Goal: Task Accomplishment & Management: Use online tool/utility

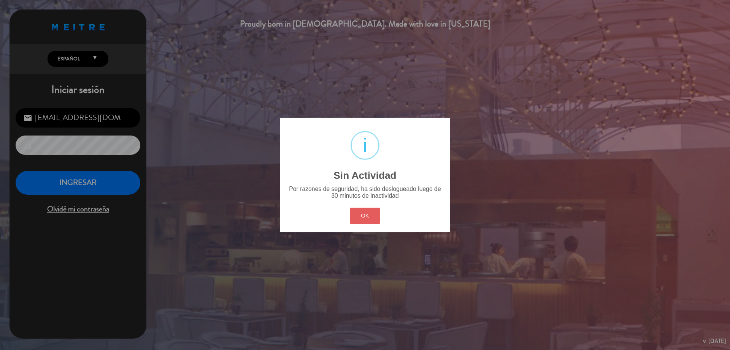
click at [361, 216] on button "OK" at bounding box center [365, 216] width 31 height 16
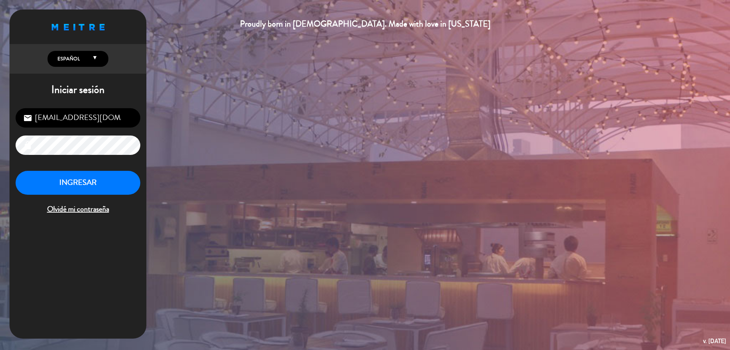
drag, startPoint x: 139, startPoint y: 199, endPoint x: 132, endPoint y: 192, distance: 9.9
click at [138, 199] on div "INGRESAR Olvidé mi contraseña" at bounding box center [78, 193] width 125 height 45
click at [132, 192] on button "INGRESAR" at bounding box center [78, 183] width 125 height 24
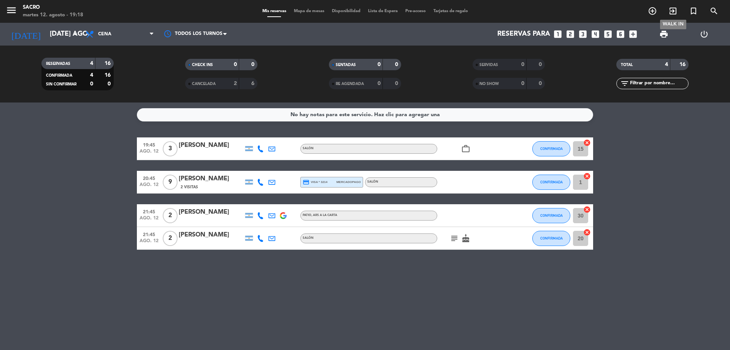
click at [674, 11] on icon "exit_to_app" at bounding box center [672, 10] width 9 height 9
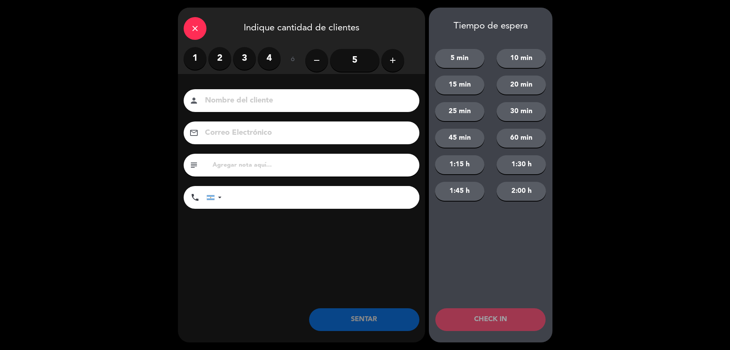
click at [220, 55] on label "2" at bounding box center [219, 58] width 23 height 23
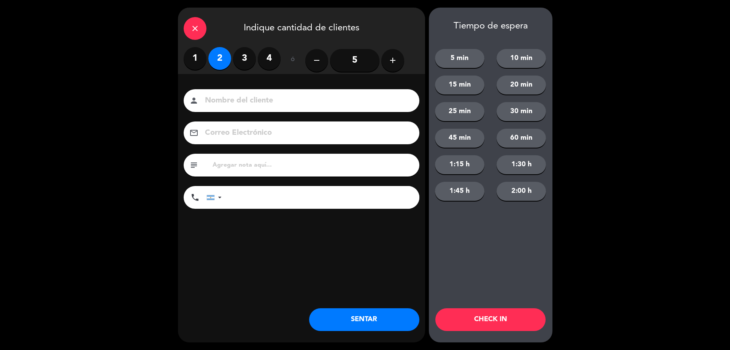
click at [399, 323] on button "SENTAR" at bounding box center [364, 320] width 110 height 23
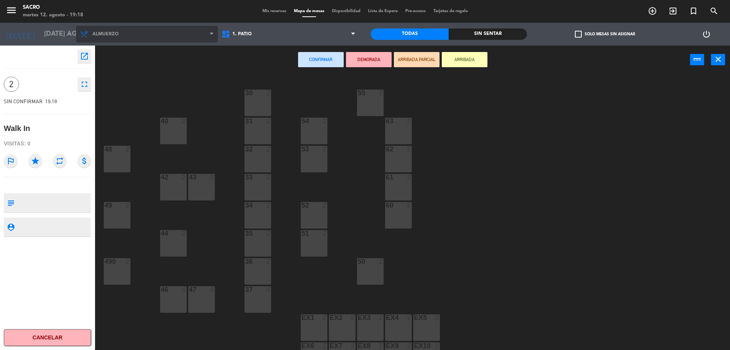
click at [204, 38] on span "Almuerzo" at bounding box center [147, 34] width 142 height 17
click at [209, 34] on span "Almuerzo" at bounding box center [147, 34] width 142 height 17
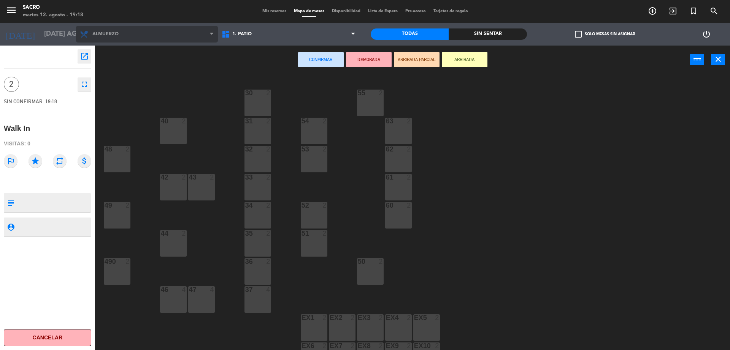
click at [213, 35] on span at bounding box center [214, 34] width 8 height 7
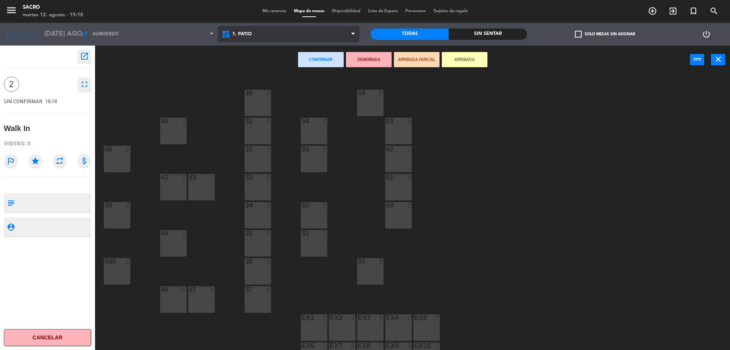
click at [256, 30] on span "1. PATIO" at bounding box center [289, 34] width 142 height 17
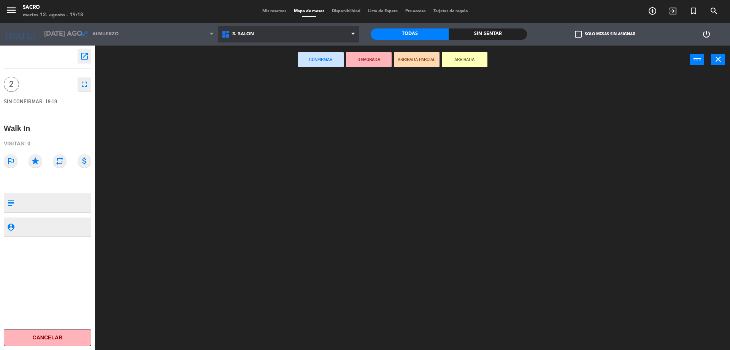
click at [256, 64] on ng-component "menu Sacro martes 12. agosto - 19:18 Mis reservas Mapa de mesas Disponibilidad …" at bounding box center [365, 176] width 730 height 352
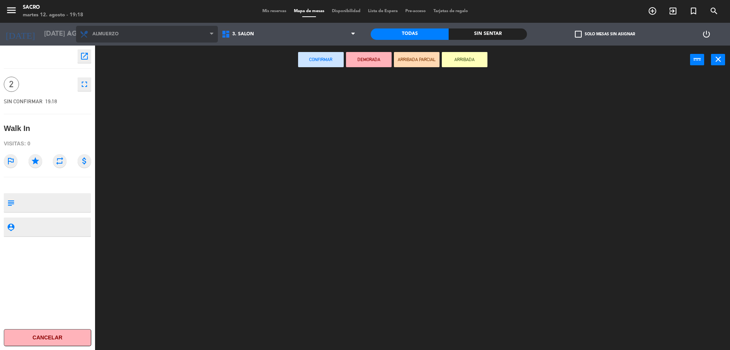
click at [125, 33] on span "Almuerzo" at bounding box center [147, 34] width 142 height 17
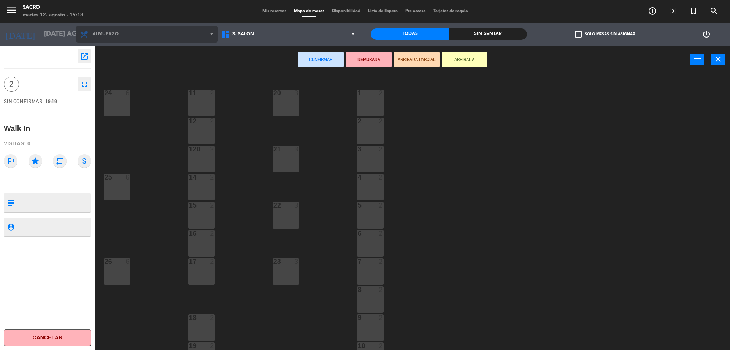
click at [125, 33] on span "Almuerzo" at bounding box center [147, 34] width 142 height 17
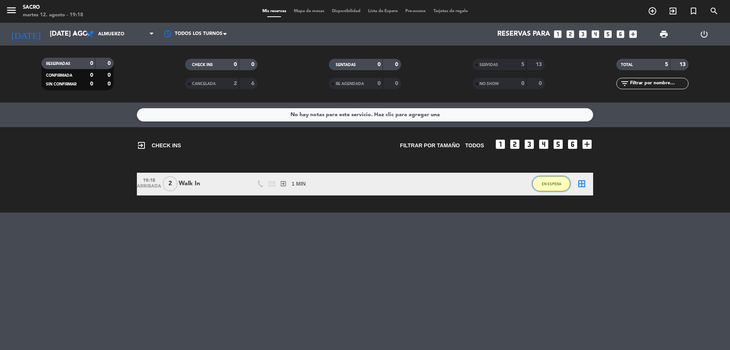
click at [554, 182] on span "EN ESPERA" at bounding box center [551, 184] width 19 height 4
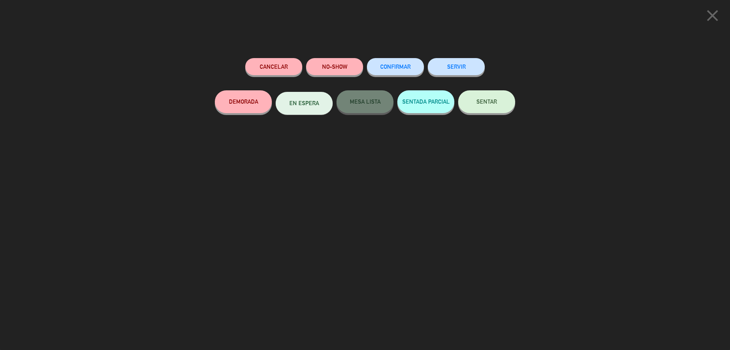
click at [296, 70] on button "Cancelar" at bounding box center [273, 66] width 57 height 17
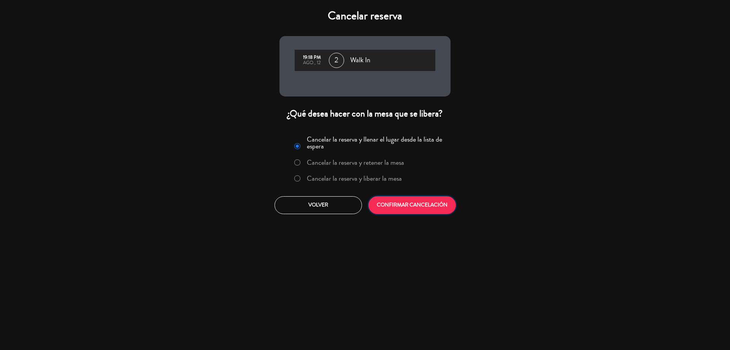
click at [422, 206] on button "CONFIRMAR CANCELACIÓN" at bounding box center [411, 206] width 87 height 18
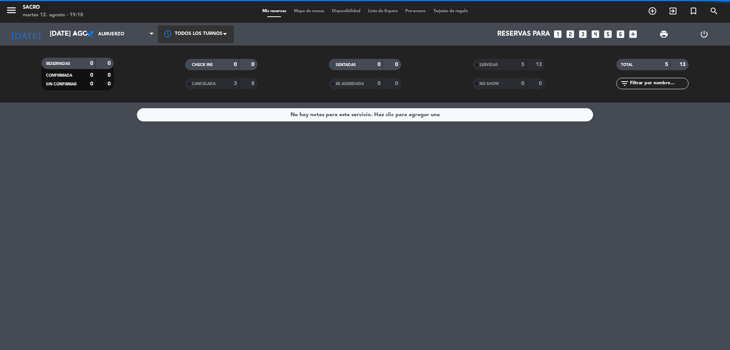
click at [214, 34] on div at bounding box center [196, 33] width 76 height 17
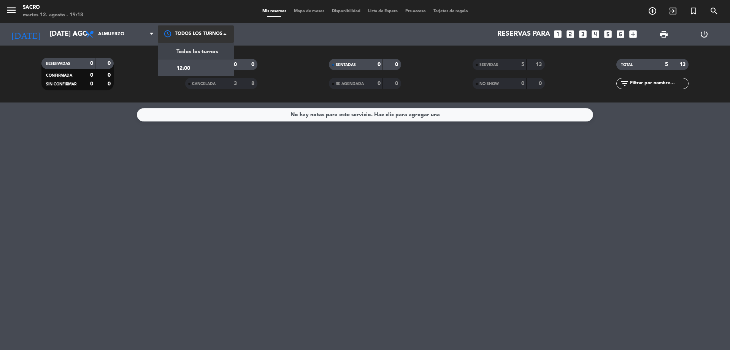
click at [203, 51] on span "Todos los turnos" at bounding box center [196, 52] width 41 height 9
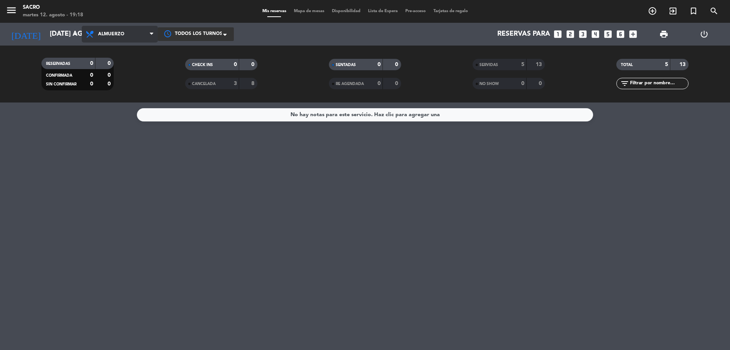
click at [143, 33] on span "Almuerzo" at bounding box center [120, 34] width 76 height 17
click at [130, 79] on div "menu Sacro martes 12. agosto - 19:18 Mis reservas Mapa de mesas Disponibilidad …" at bounding box center [365, 51] width 730 height 103
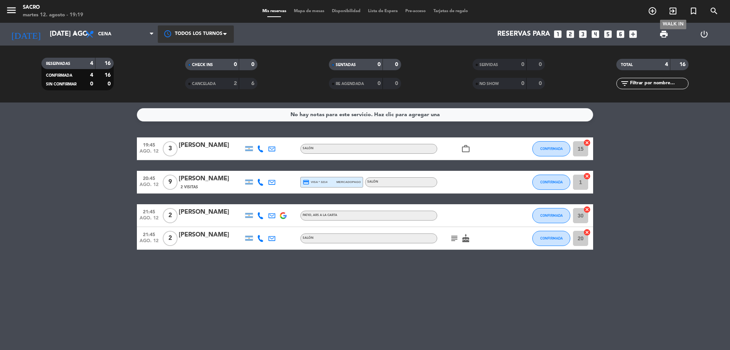
click at [672, 11] on icon "exit_to_app" at bounding box center [672, 10] width 9 height 9
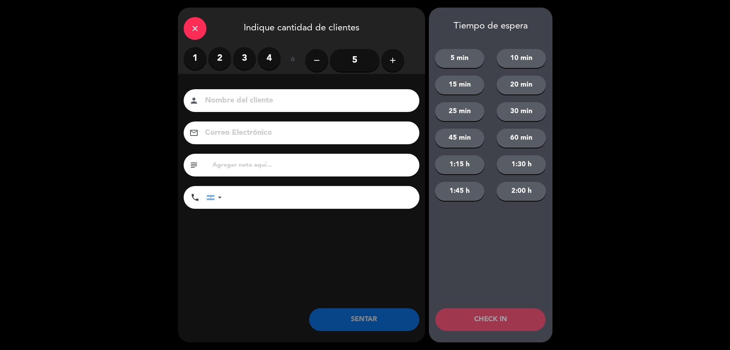
click at [223, 54] on label "2" at bounding box center [219, 58] width 23 height 23
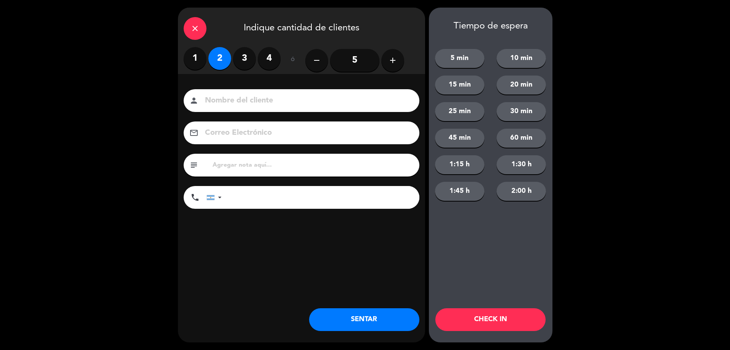
click at [368, 322] on button "SENTAR" at bounding box center [364, 320] width 110 height 23
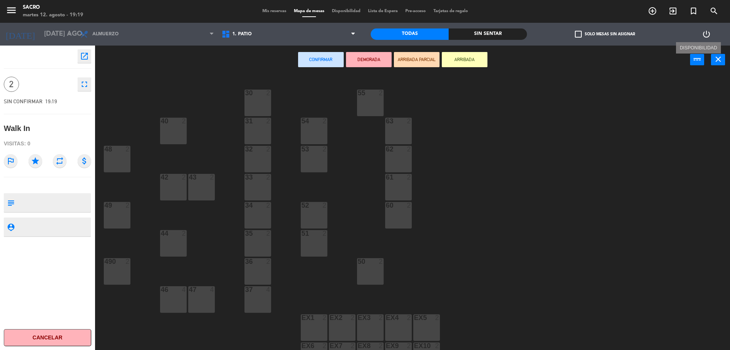
click at [694, 59] on icon "power_input" at bounding box center [697, 59] width 9 height 9
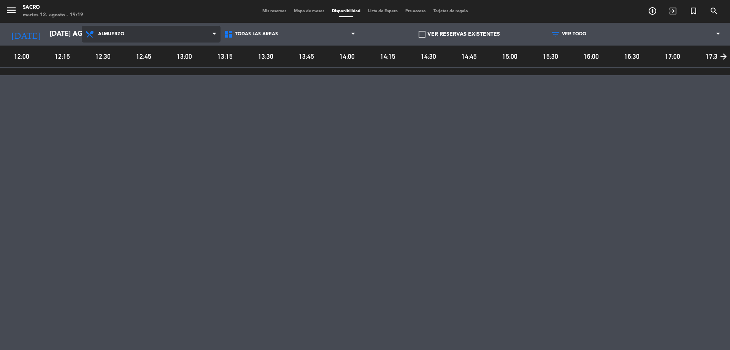
click at [193, 34] on span "Almuerzo" at bounding box center [151, 34] width 139 height 17
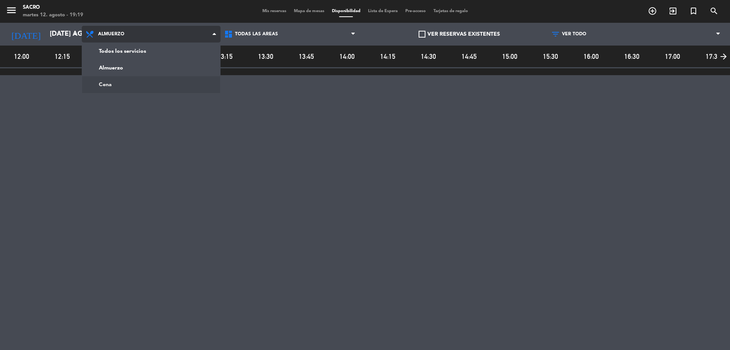
click at [167, 81] on main "menu Sacro martes 12. agosto - 19:19 Mis reservas Mapa de mesas Disponibilidad …" at bounding box center [365, 175] width 730 height 350
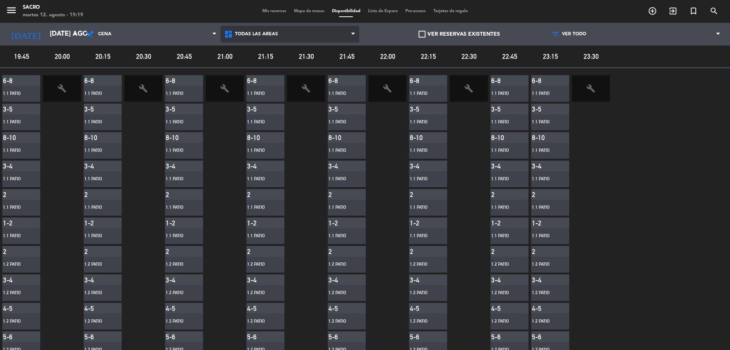
click at [259, 36] on span "Todas las áreas" at bounding box center [256, 34] width 43 height 5
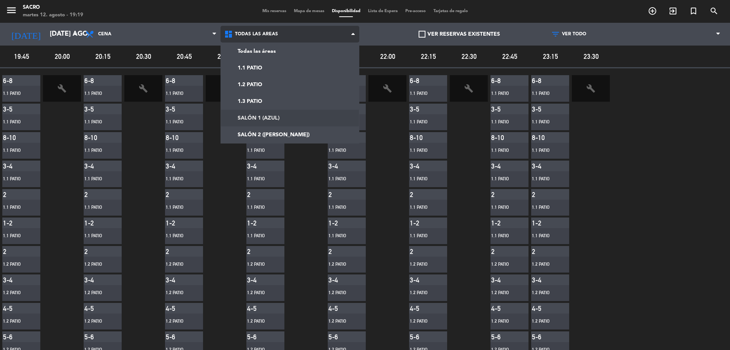
click at [275, 116] on main "menu Sacro martes 12. agosto - 19:19 Mis reservas Mapa de mesas Disponibilidad …" at bounding box center [365, 175] width 730 height 350
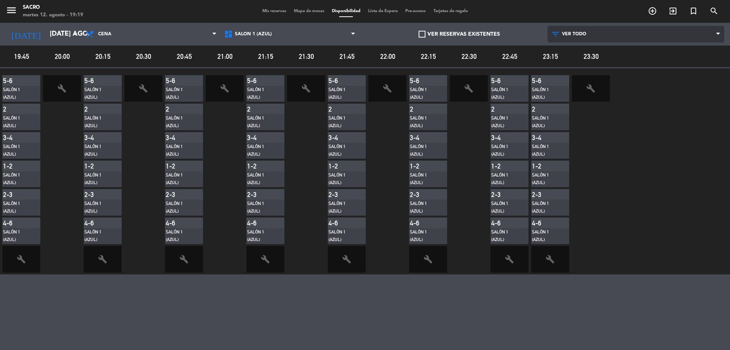
click at [589, 39] on span "VER TODO" at bounding box center [635, 34] width 177 height 17
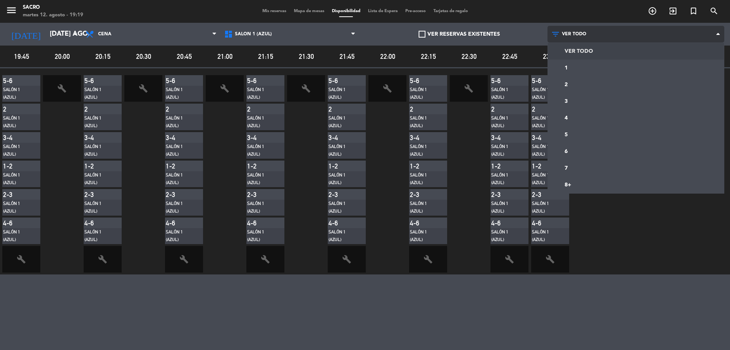
click at [585, 55] on main "menu Sacro martes 12. agosto - 19:19 Mis reservas Mapa de mesas Disponibilidad …" at bounding box center [365, 175] width 730 height 350
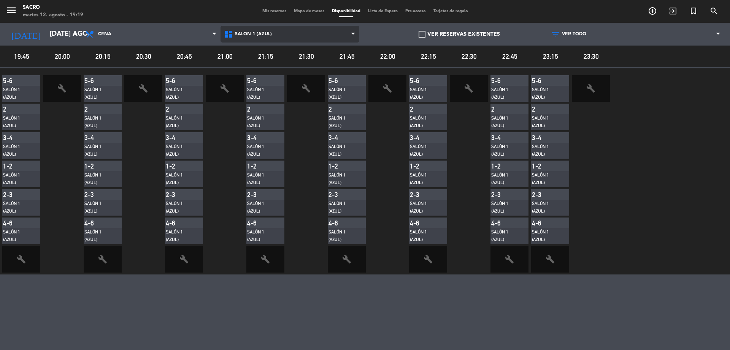
click at [337, 35] on span "SALÓN 1 (AZUL)" at bounding box center [289, 34] width 139 height 17
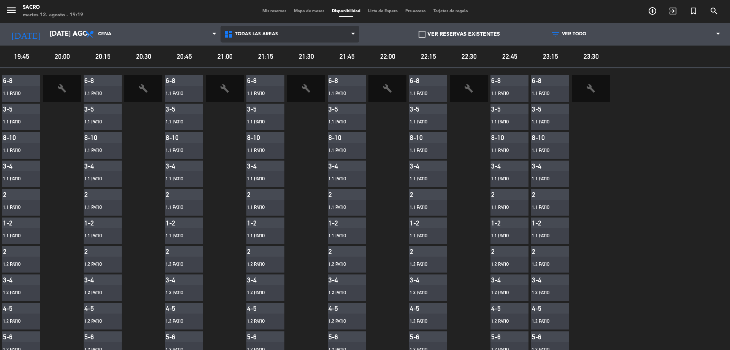
click at [318, 49] on main "menu Sacro martes 12. agosto - 19:19 Mis reservas Mapa de mesas Disponibilidad …" at bounding box center [365, 175] width 730 height 350
click at [258, 34] on span "Todas las áreas" at bounding box center [256, 34] width 43 height 5
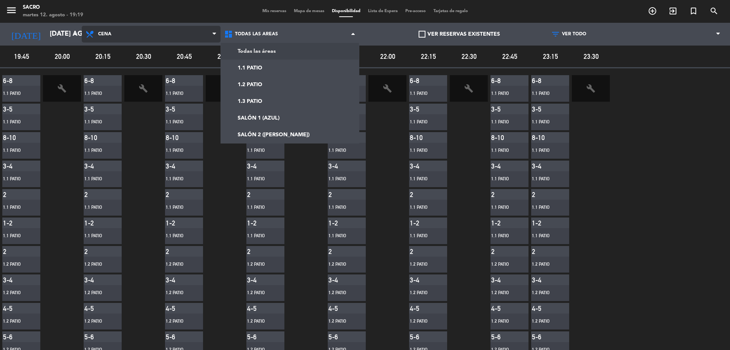
click at [135, 32] on span "Cena" at bounding box center [151, 34] width 139 height 17
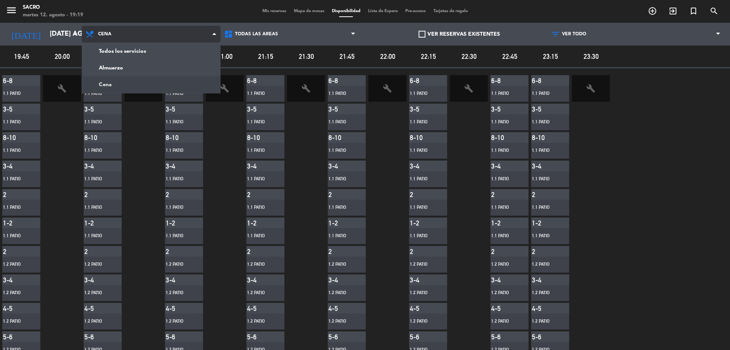
click at [150, 33] on span "Cena" at bounding box center [151, 34] width 139 height 17
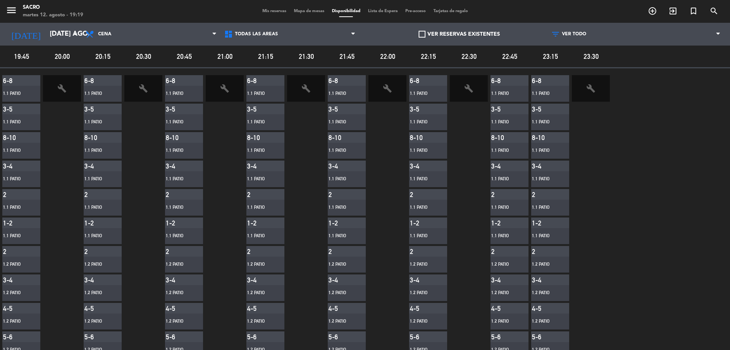
click at [312, 13] on span "Mapa de mesas" at bounding box center [309, 11] width 38 height 4
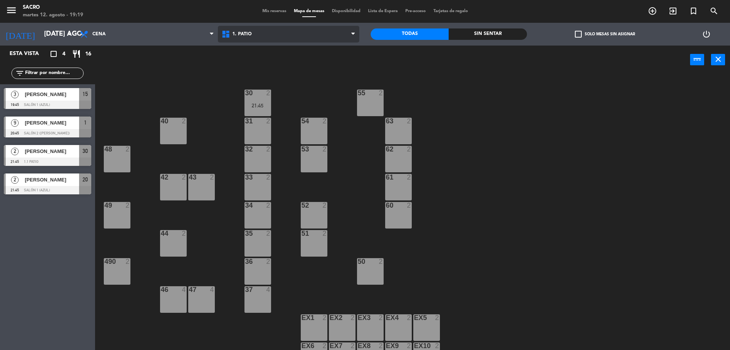
click at [253, 37] on span "1. PATIO" at bounding box center [289, 34] width 142 height 17
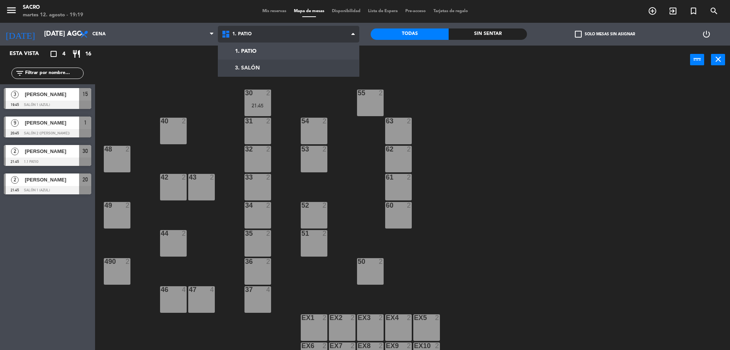
click at [254, 71] on ng-component "menu Sacro martes 12. agosto - 19:19 Mis reservas Mapa de mesas Disponibilidad …" at bounding box center [365, 176] width 730 height 352
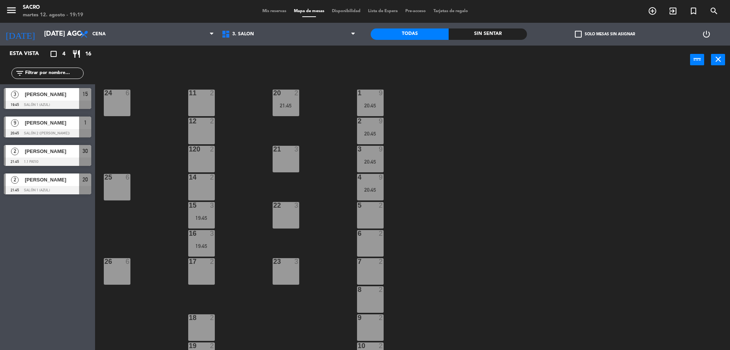
click at [289, 278] on div "23 3" at bounding box center [286, 271] width 27 height 27
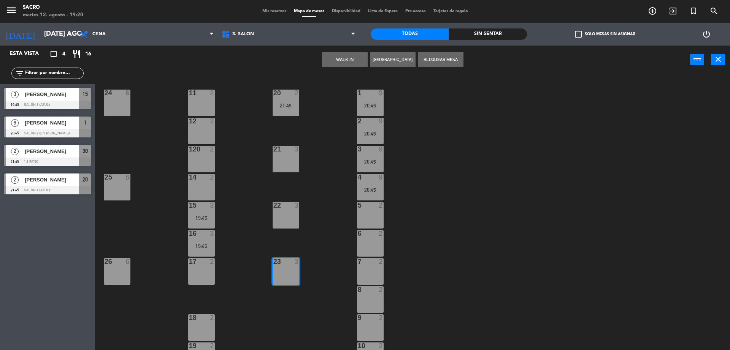
click at [350, 58] on button "WALK IN" at bounding box center [345, 59] width 46 height 15
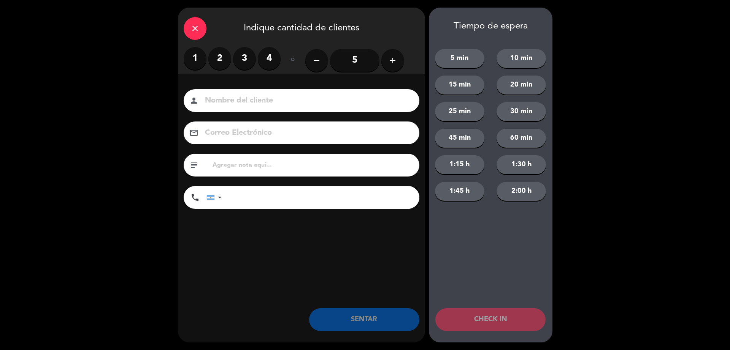
click at [226, 59] on label "2" at bounding box center [219, 58] width 23 height 23
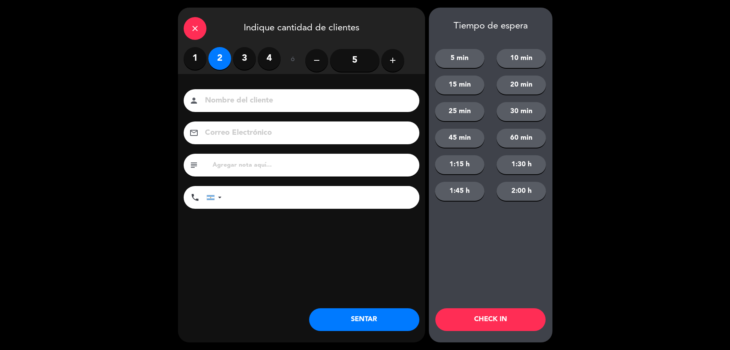
click at [383, 319] on button "SENTAR" at bounding box center [364, 320] width 110 height 23
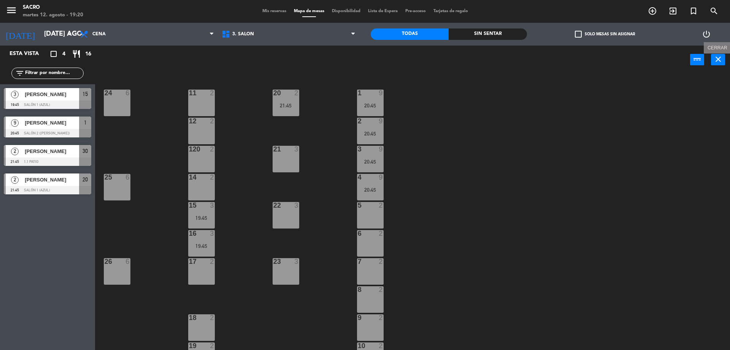
click at [716, 59] on icon "close" at bounding box center [717, 59] width 9 height 9
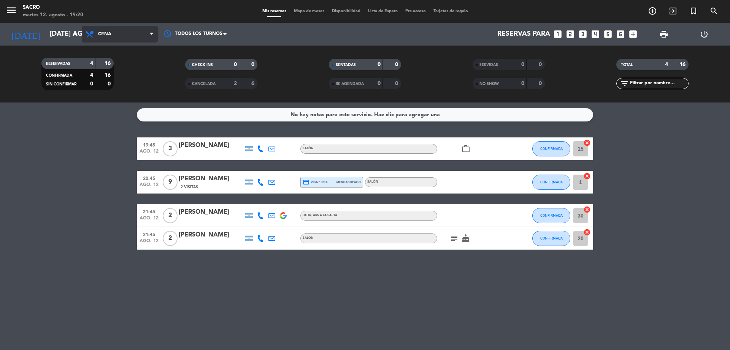
click at [123, 30] on span "Cena" at bounding box center [120, 34] width 76 height 17
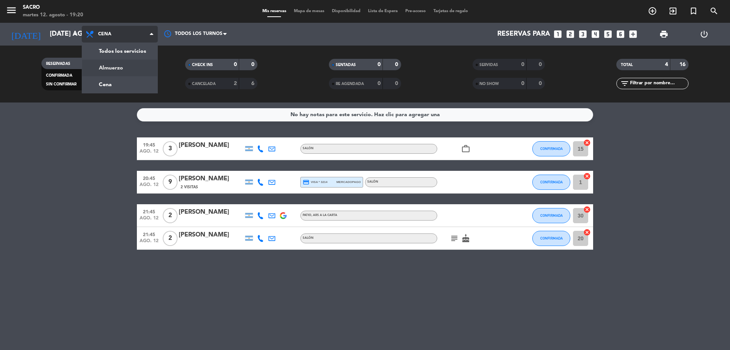
click at [120, 65] on div "menu Sacro martes 12. agosto - 19:20 Mis reservas Mapa de mesas Disponibilidad …" at bounding box center [365, 51] width 730 height 103
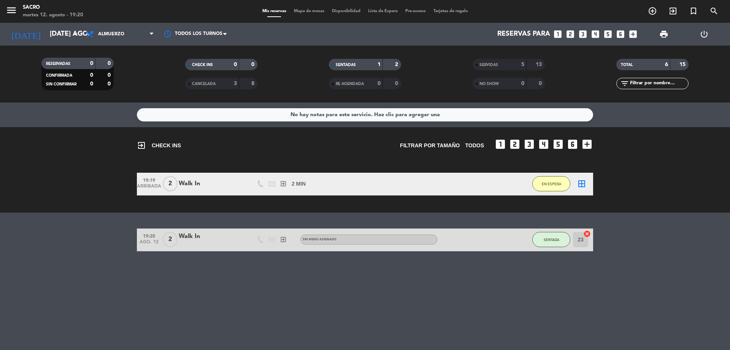
click at [587, 234] on icon "cancel" at bounding box center [587, 234] width 8 height 8
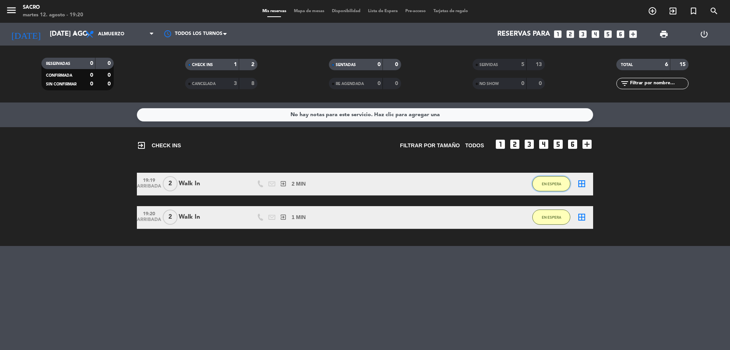
click at [544, 181] on button "EN ESPERA" at bounding box center [551, 183] width 38 height 15
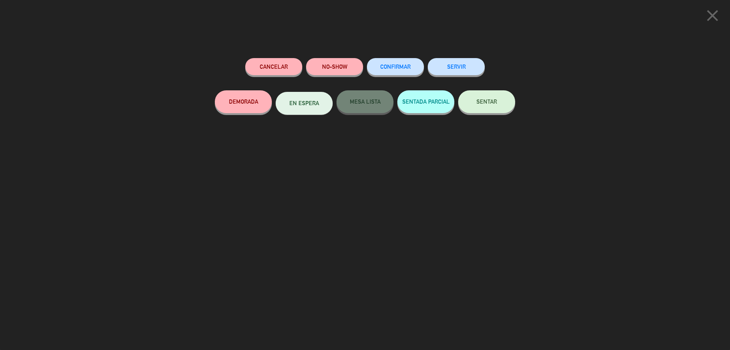
click at [285, 68] on button "Cancelar" at bounding box center [273, 66] width 57 height 17
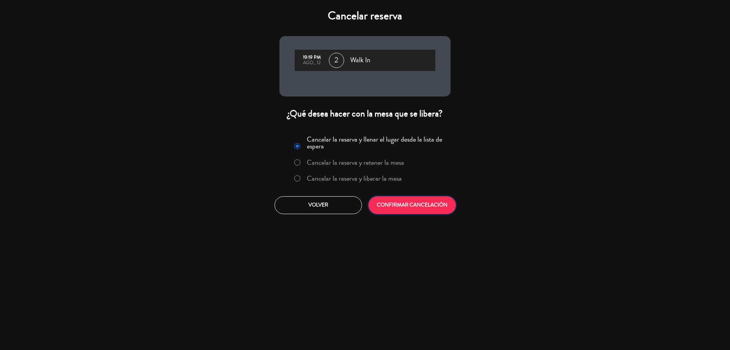
click at [431, 204] on button "CONFIRMAR CANCELACIÓN" at bounding box center [411, 206] width 87 height 18
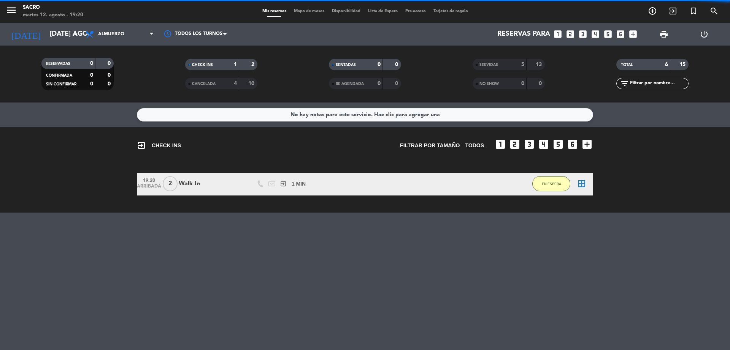
click at [545, 219] on div "No hay notas para este servicio. Haz clic para agregar una exit_to_app CHECK IN…" at bounding box center [365, 227] width 730 height 248
click at [537, 167] on div "exit_to_app CHECK INS Filtrar por tamaño TODOS looks_one looks_two looks_3 look…" at bounding box center [365, 170] width 730 height 86
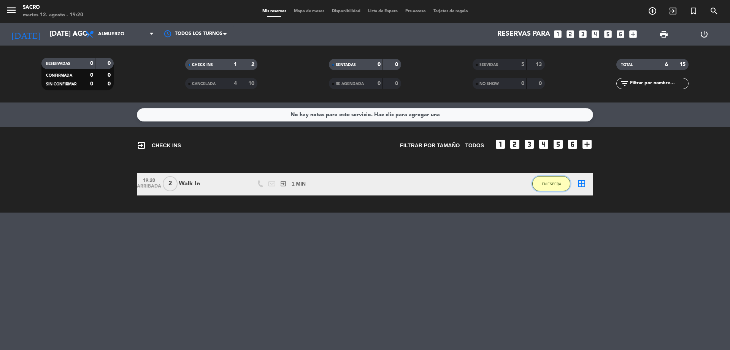
click at [546, 179] on button "EN ESPERA" at bounding box center [551, 183] width 38 height 15
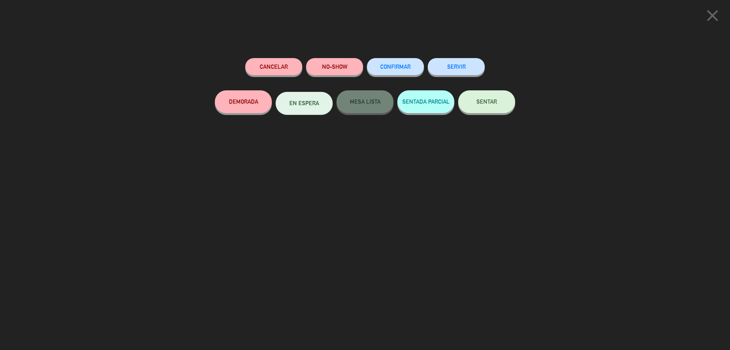
click at [276, 61] on button "Cancelar" at bounding box center [273, 66] width 57 height 17
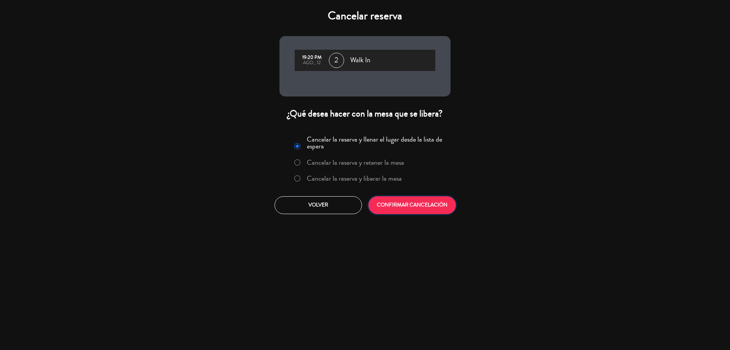
click at [400, 204] on button "CONFIRMAR CANCELACIÓN" at bounding box center [411, 206] width 87 height 18
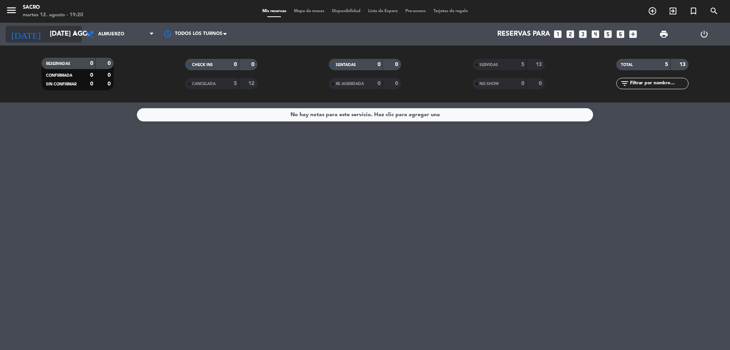
click at [51, 35] on input "[DATE] ago." at bounding box center [90, 34] width 88 height 15
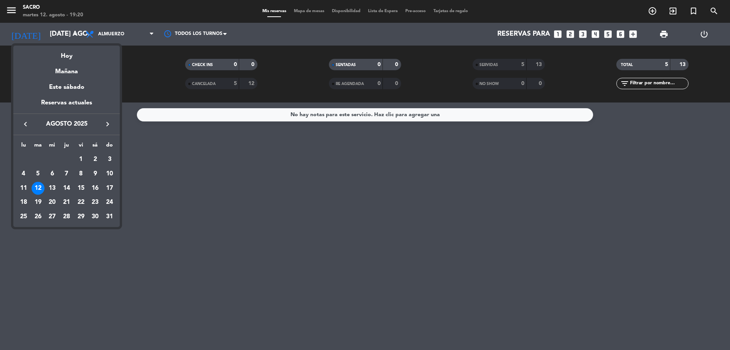
click at [111, 41] on div at bounding box center [365, 175] width 730 height 350
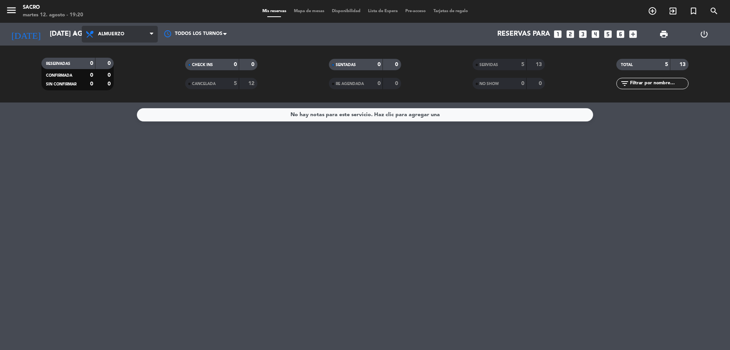
click at [120, 33] on span "Almuerzo" at bounding box center [111, 34] width 26 height 5
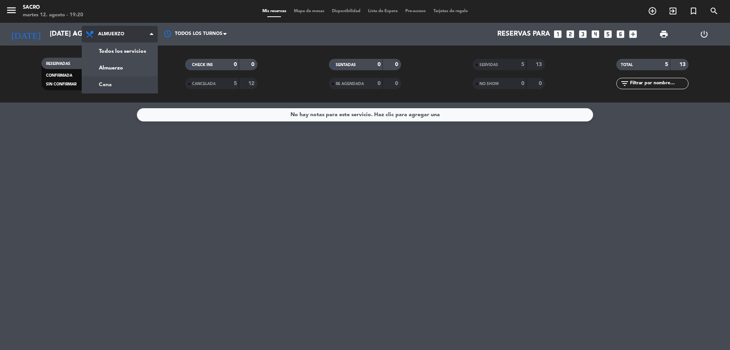
click at [140, 89] on div "menu Sacro martes 12. agosto - 19:20 Mis reservas Mapa de mesas Disponibilidad …" at bounding box center [365, 51] width 730 height 103
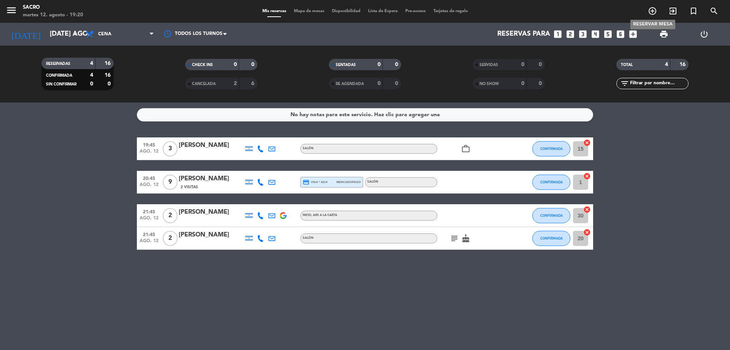
click at [655, 13] on icon "add_circle_outline" at bounding box center [652, 10] width 9 height 9
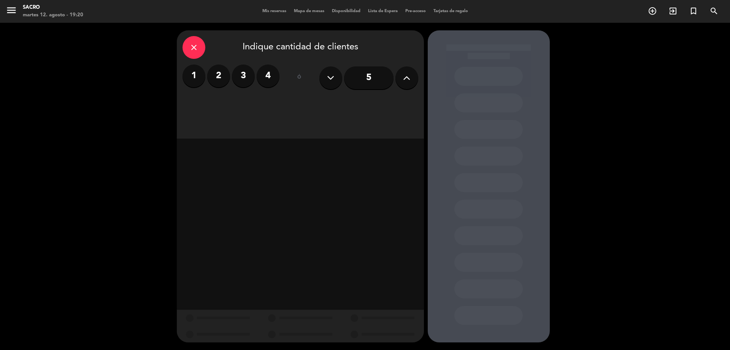
click at [214, 77] on label "2" at bounding box center [218, 76] width 23 height 23
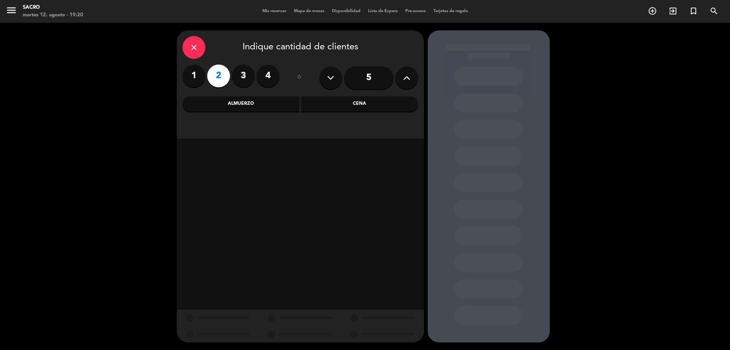
click at [326, 103] on div "Cena" at bounding box center [359, 104] width 117 height 15
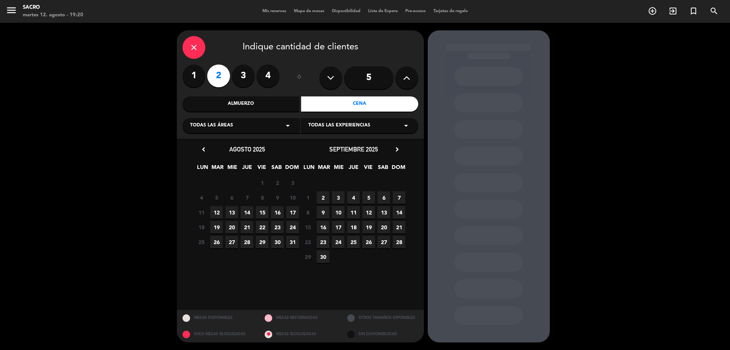
click at [217, 212] on span "12" at bounding box center [216, 212] width 13 height 13
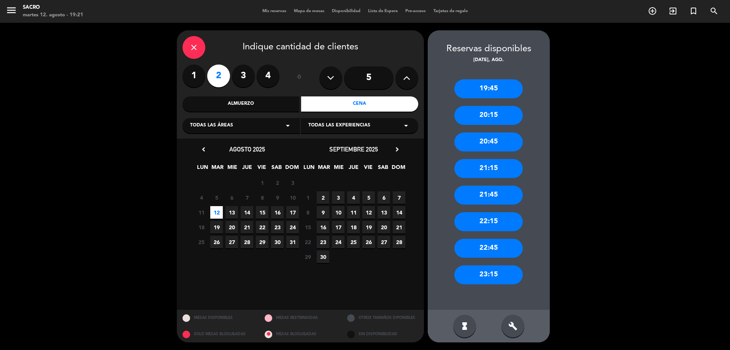
click at [490, 92] on div "19:45" at bounding box center [488, 88] width 68 height 19
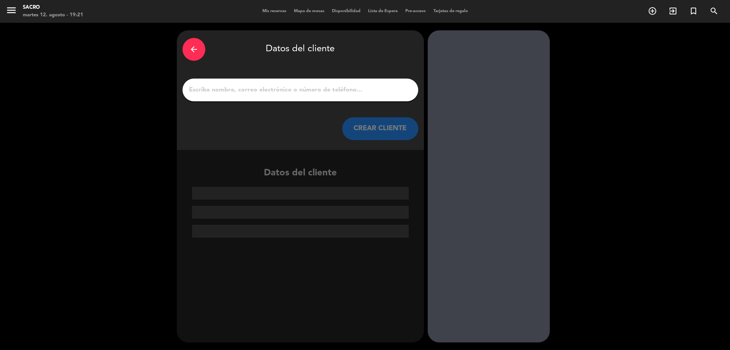
click at [243, 90] on input "1" at bounding box center [300, 90] width 224 height 11
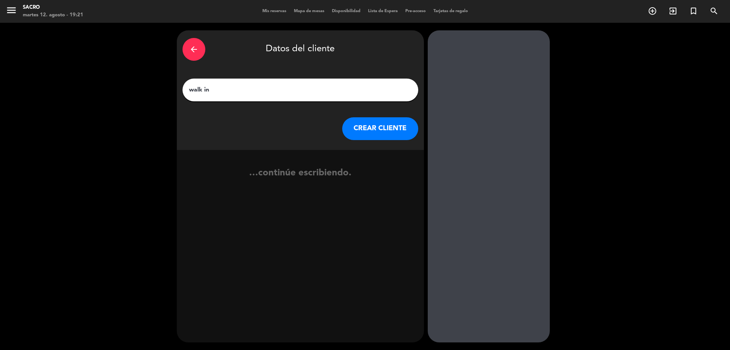
type input "walk in"
click at [352, 122] on button "CREAR CLIENTE" at bounding box center [380, 128] width 76 height 23
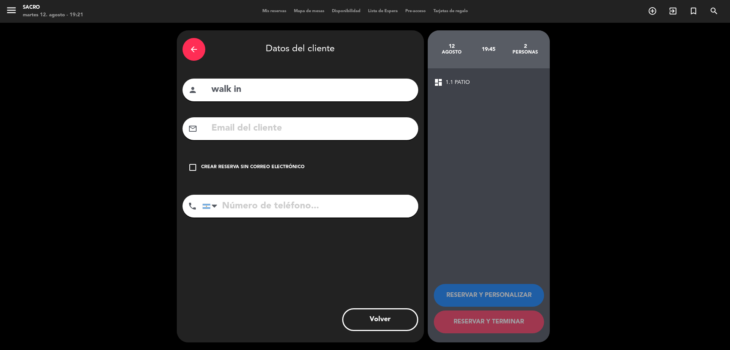
click at [203, 163] on div "check_box_outline_blank Crear reserva sin correo electrónico" at bounding box center [300, 167] width 236 height 23
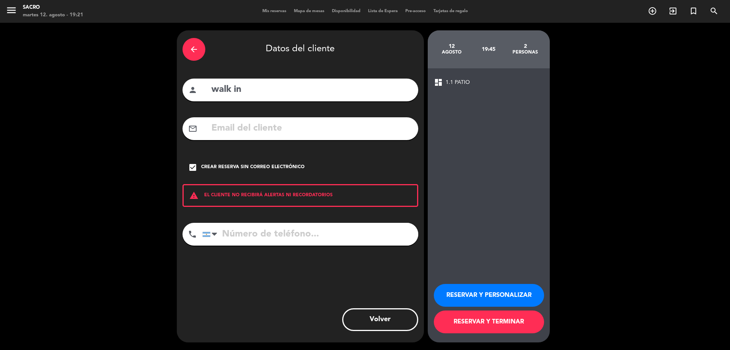
click at [487, 319] on button "RESERVAR Y TERMINAR" at bounding box center [489, 322] width 110 height 23
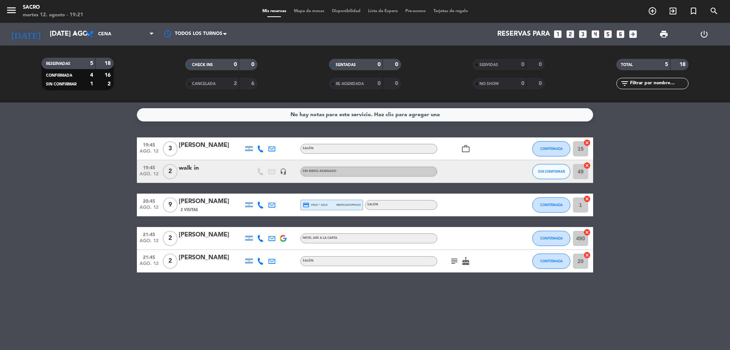
click at [588, 165] on icon "cancel" at bounding box center [587, 166] width 8 height 8
click at [583, 171] on icon "border_all" at bounding box center [581, 171] width 9 height 9
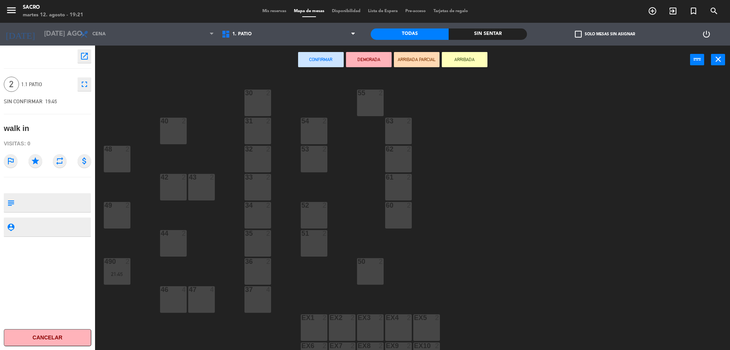
click at [268, 48] on div "Confirmar DEMORADA ARRIBADA PARCIAL ARRIBADA power_input close" at bounding box center [392, 60] width 595 height 29
click at [271, 40] on span "1. PATIO" at bounding box center [289, 34] width 142 height 17
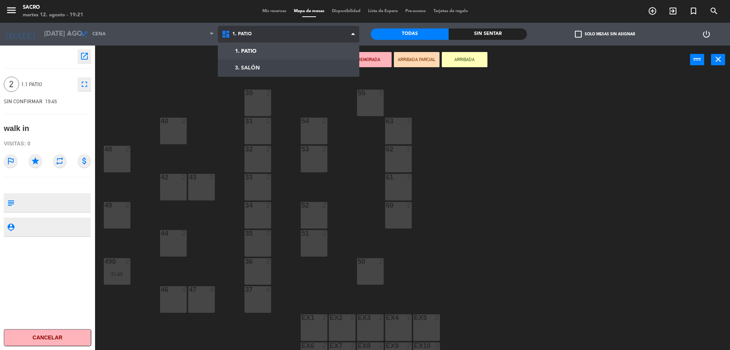
click at [260, 73] on ng-component "menu Sacro martes 12. agosto - 19:21 Mis reservas Mapa de mesas Disponibilidad …" at bounding box center [365, 176] width 730 height 352
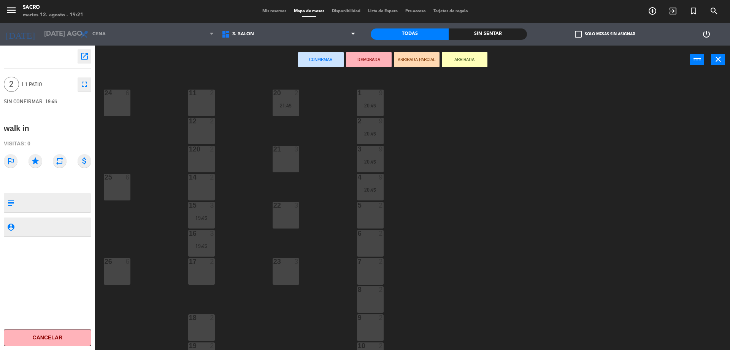
click at [286, 252] on div "20 2 21:45 24 6 11 2 1 9 20:45 12 2 2 9 20:45 21 3 120 2 3 9 20:45 25 6 14 2 4 …" at bounding box center [416, 214] width 628 height 276
click at [292, 271] on div "23 3" at bounding box center [286, 271] width 27 height 27
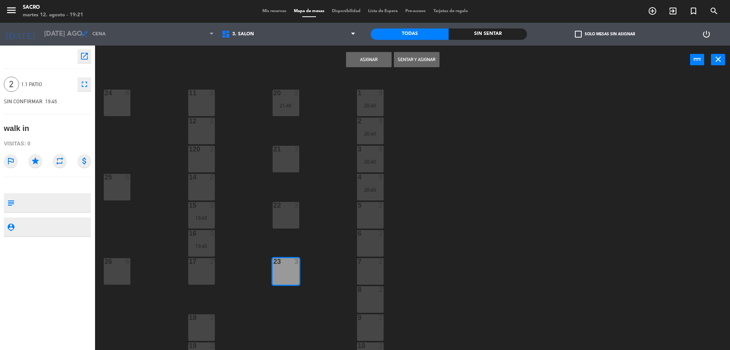
click at [406, 60] on button "Sentar y Asignar" at bounding box center [417, 59] width 46 height 15
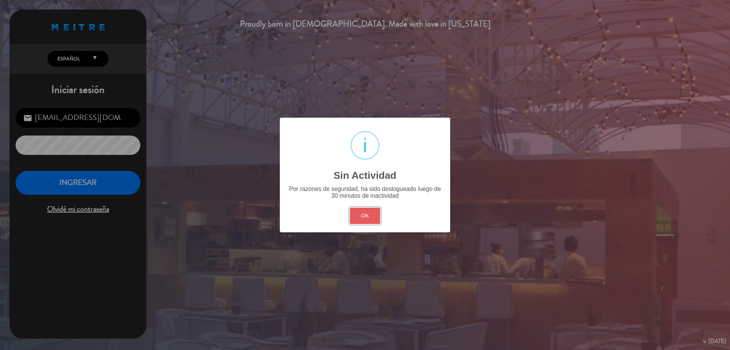
click at [364, 216] on button "OK" at bounding box center [365, 216] width 31 height 16
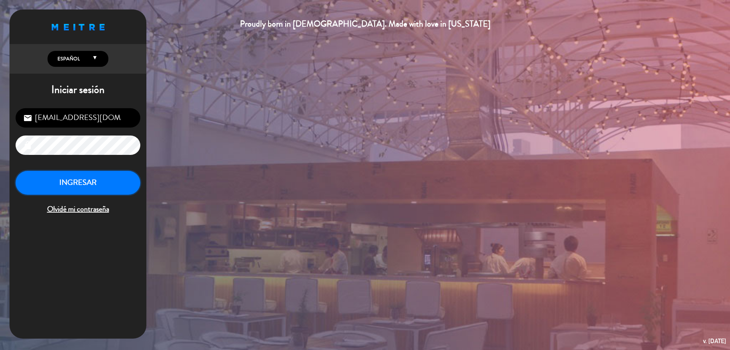
click at [66, 185] on button "INGRESAR" at bounding box center [78, 183] width 125 height 24
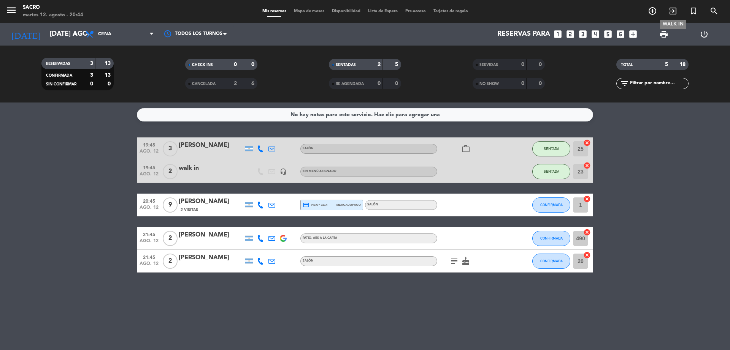
click at [667, 9] on span "exit_to_app" at bounding box center [673, 11] width 21 height 13
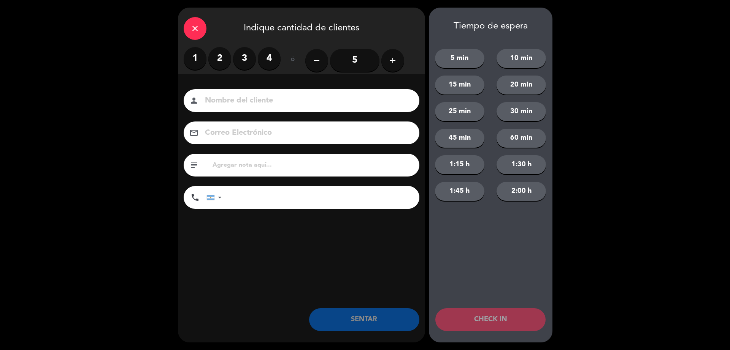
click at [239, 55] on label "3" at bounding box center [244, 58] width 23 height 23
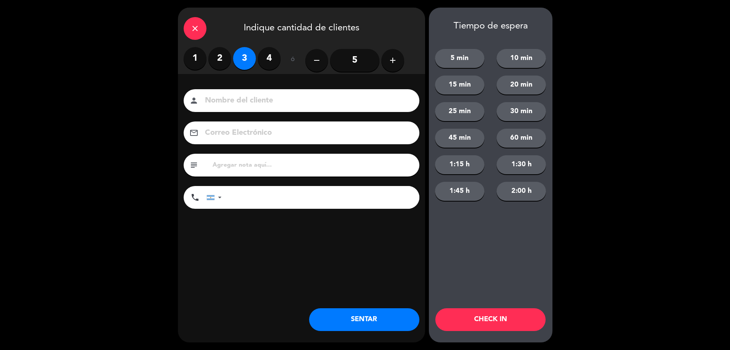
click at [379, 314] on button "SENTAR" at bounding box center [364, 320] width 110 height 23
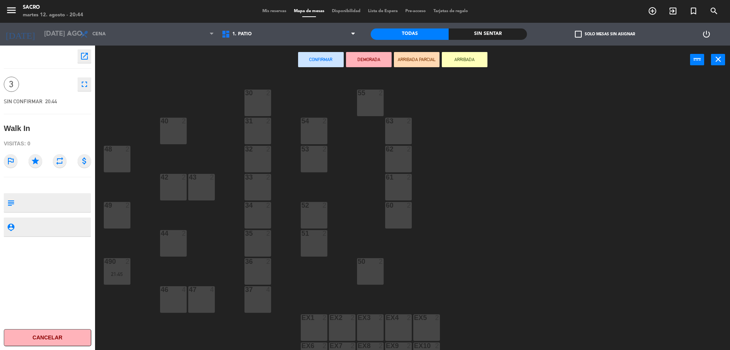
click at [265, 295] on div "37 4" at bounding box center [257, 300] width 27 height 27
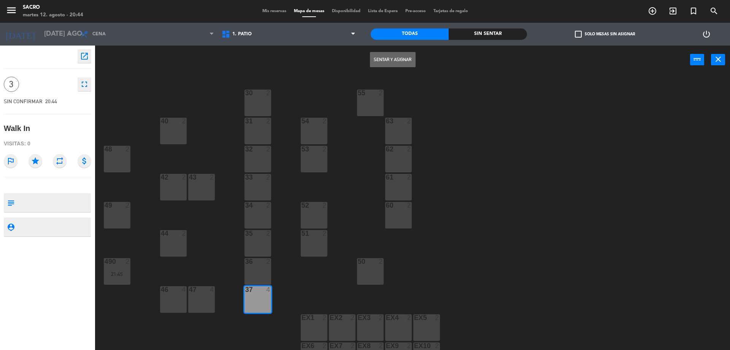
click at [403, 56] on button "Sentar y Asignar" at bounding box center [393, 59] width 46 height 15
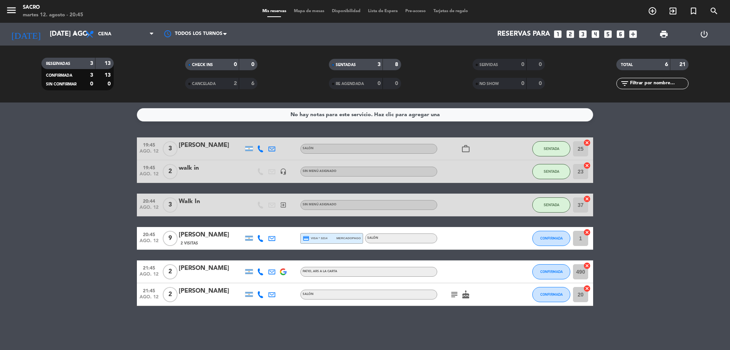
click at [587, 233] on icon "cancel" at bounding box center [587, 233] width 8 height 8
click at [580, 237] on icon "border_all" at bounding box center [581, 238] width 9 height 9
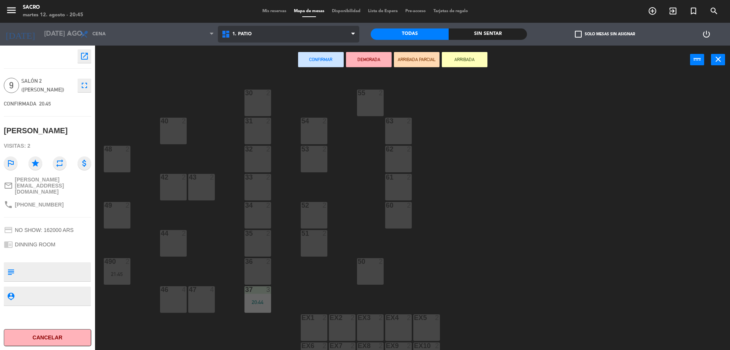
click at [265, 31] on span "1. PATIO" at bounding box center [289, 34] width 142 height 17
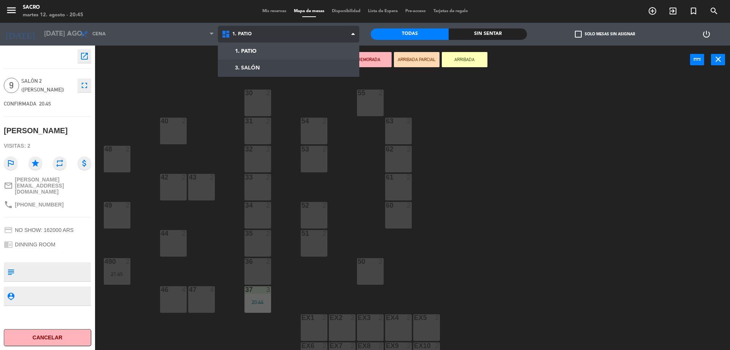
click at [268, 71] on ng-component "menu Sacro martes 12. agosto - 20:45 Mis reservas Mapa de mesas Disponibilidad …" at bounding box center [365, 176] width 730 height 352
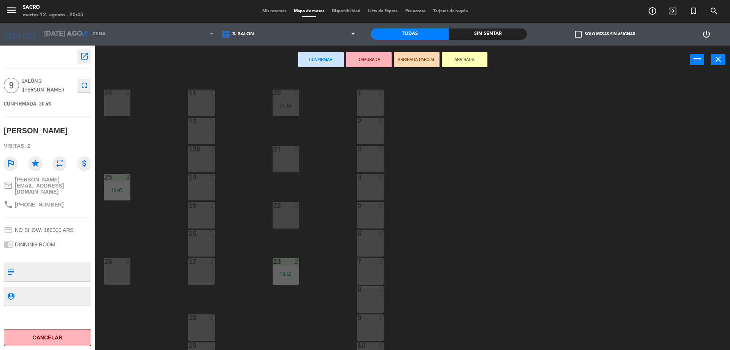
click at [199, 209] on div "15 2" at bounding box center [201, 206] width 27 height 8
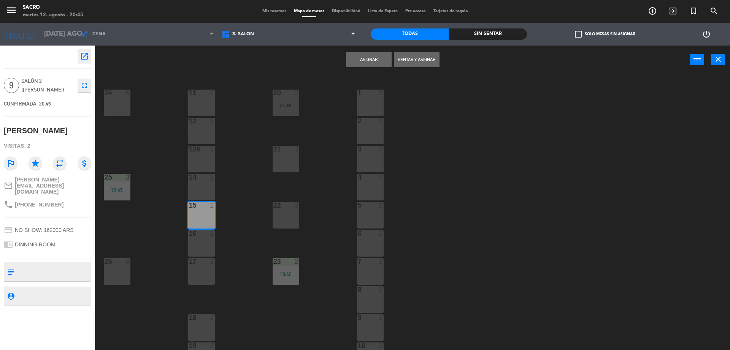
click at [419, 60] on button "Sentar y Asignar" at bounding box center [417, 59] width 46 height 15
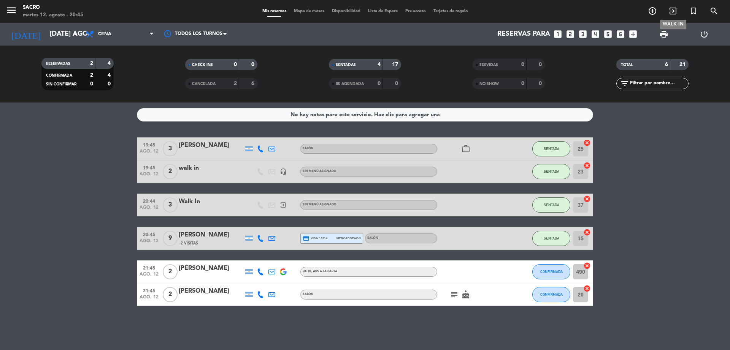
click at [671, 5] on span "exit_to_app" at bounding box center [673, 11] width 21 height 13
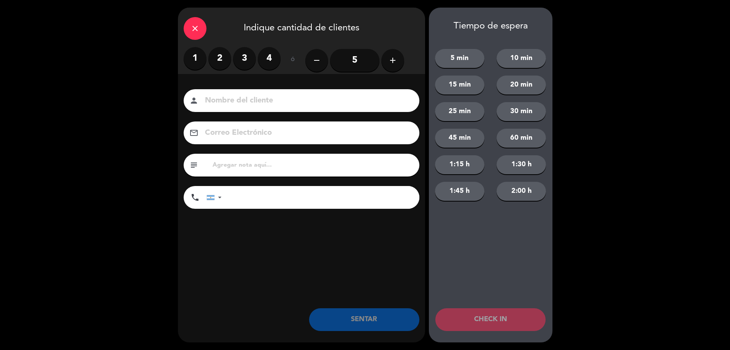
click at [209, 66] on div "1 2 3 4" at bounding box center [232, 58] width 97 height 23
click at [223, 62] on label "2" at bounding box center [219, 58] width 23 height 23
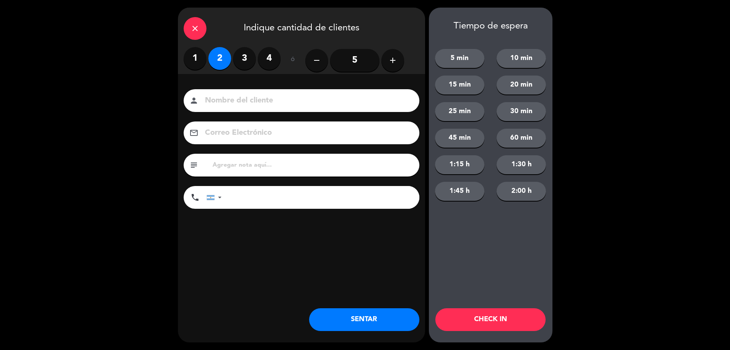
click at [375, 325] on button "SENTAR" at bounding box center [364, 320] width 110 height 23
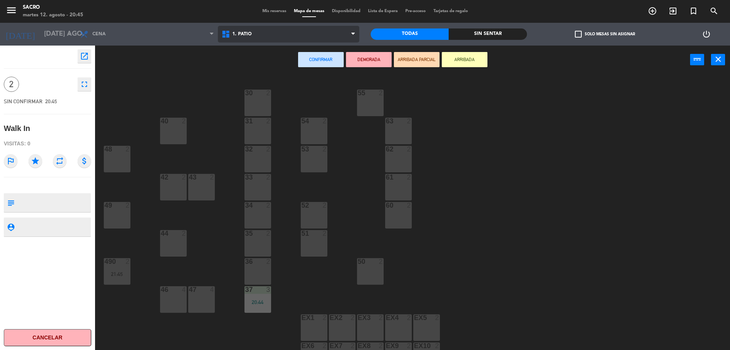
click at [304, 35] on span "1. PATIO" at bounding box center [289, 34] width 142 height 17
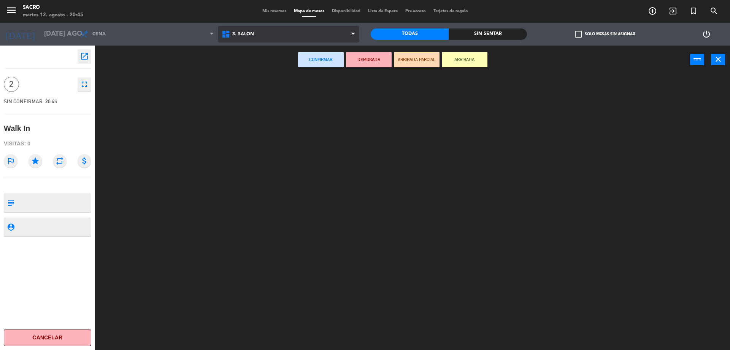
click at [282, 63] on ng-component "menu Sacro martes 12. agosto - 20:45 Mis reservas Mapa de mesas Disponibilidad …" at bounding box center [365, 176] width 730 height 352
click at [293, 41] on span "3. SALÓN" at bounding box center [289, 34] width 142 height 17
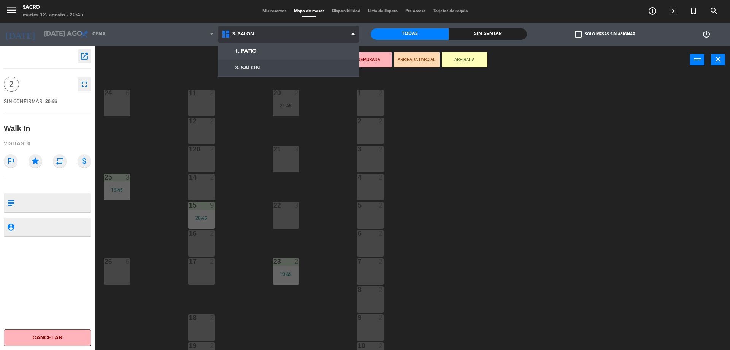
click at [274, 70] on ng-component "menu Sacro martes 12. agosto - 20:45 Mis reservas Mapa de mesas Disponibilidad …" at bounding box center [365, 176] width 730 height 352
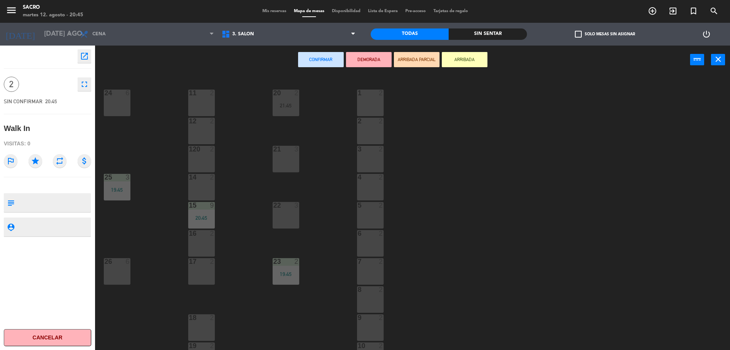
click at [262, 47] on div "Confirmar DEMORADA ARRIBADA PARCIAL ARRIBADA power_input close" at bounding box center [392, 60] width 595 height 29
click at [265, 39] on span "3. SALÓN" at bounding box center [289, 34] width 142 height 17
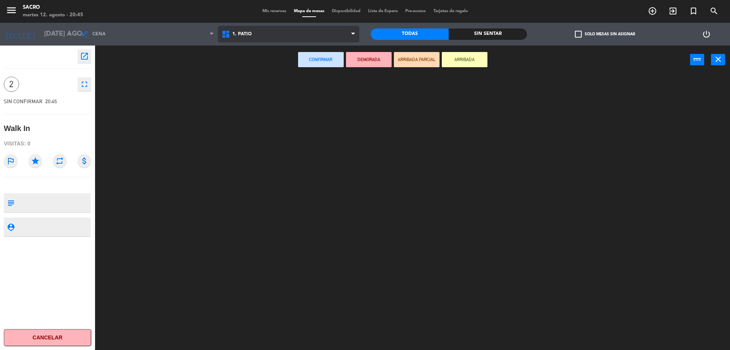
click at [264, 51] on ng-component "menu Sacro martes 12. agosto - 20:45 Mis reservas Mapa de mesas Disponibilidad …" at bounding box center [365, 176] width 730 height 352
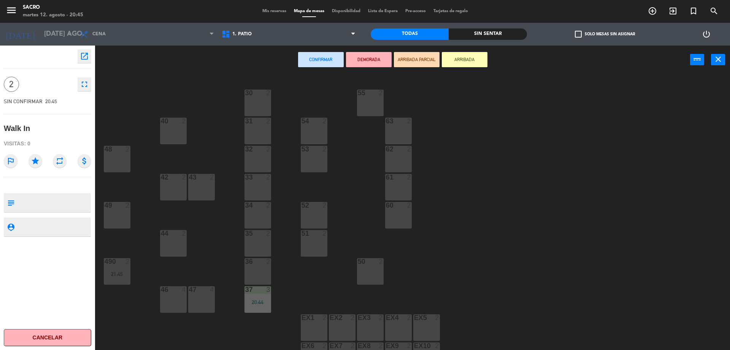
click at [254, 182] on div "33 2" at bounding box center [257, 187] width 27 height 27
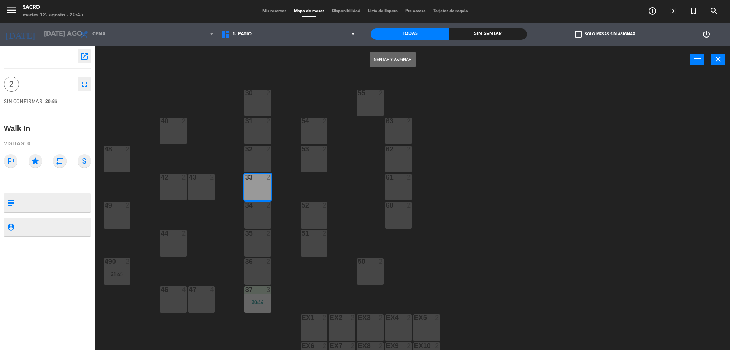
click at [389, 63] on button "Sentar y Asignar" at bounding box center [393, 59] width 46 height 15
